Goal: Book appointment/travel/reservation

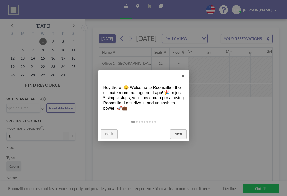
scroll to position [0, 288]
click at [184, 75] on link "×" at bounding box center [183, 76] width 12 height 12
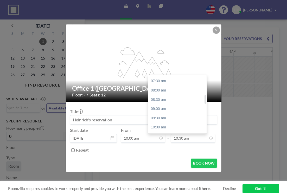
scroll to position [136, 0]
click at [165, 115] on div "09:30 am" at bounding box center [177, 119] width 58 height 9
type input "09:30 am"
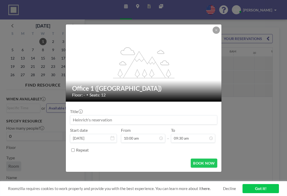
scroll to position [8, 0]
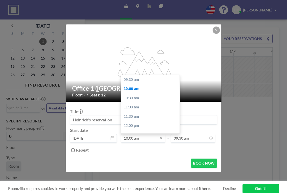
click at [140, 134] on input "10:00 am" at bounding box center [143, 138] width 44 height 9
click at [143, 75] on div "09:30 am" at bounding box center [150, 79] width 58 height 9
type input "09:30 am"
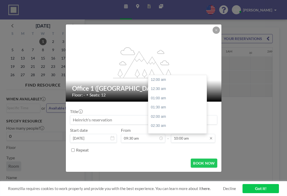
scroll to position [0, 304]
click at [178, 134] on input "10:00 am" at bounding box center [193, 138] width 44 height 9
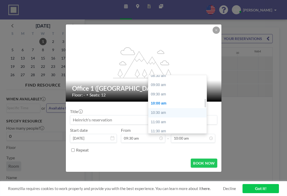
click at [160, 108] on div "10:30 am" at bounding box center [177, 112] width 58 height 9
type input "10:30 am"
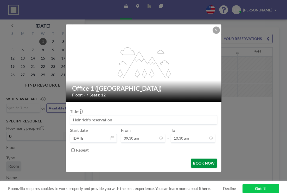
click at [191, 159] on button "BOOK NOW" at bounding box center [204, 163] width 26 height 9
